Goal: Navigation & Orientation: Find specific page/section

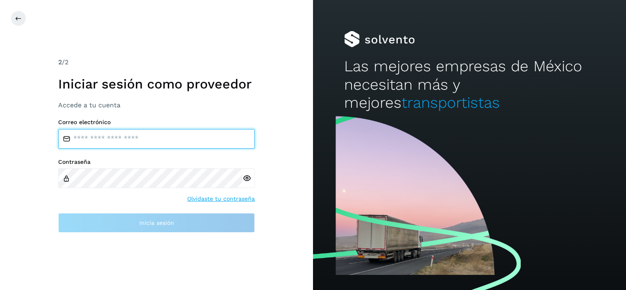
click at [103, 143] on input "email" at bounding box center [156, 139] width 197 height 20
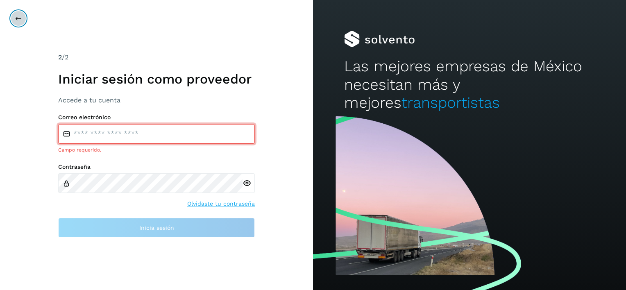
click at [20, 19] on icon at bounding box center [18, 18] width 7 height 7
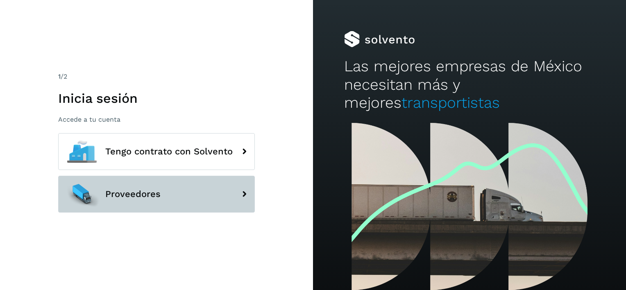
click at [245, 194] on icon at bounding box center [244, 194] width 16 height 16
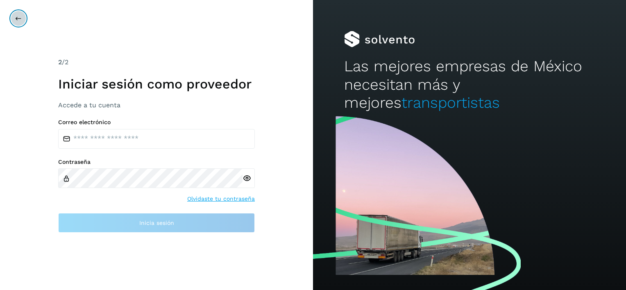
click at [16, 18] on icon at bounding box center [18, 18] width 7 height 7
